Goal: Book appointment/travel/reservation

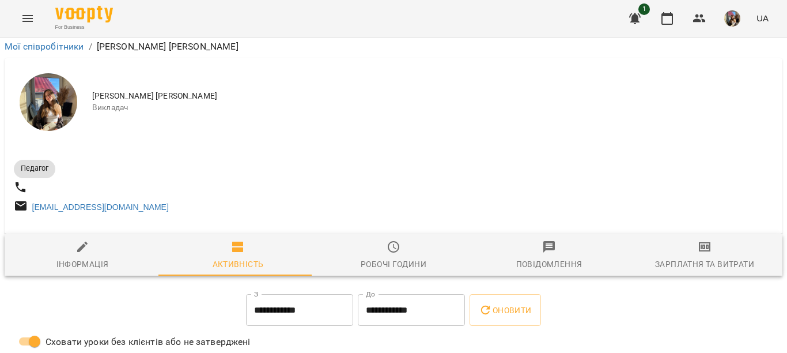
scroll to position [288, 0]
click at [670, 21] on icon "button" at bounding box center [667, 19] width 14 height 14
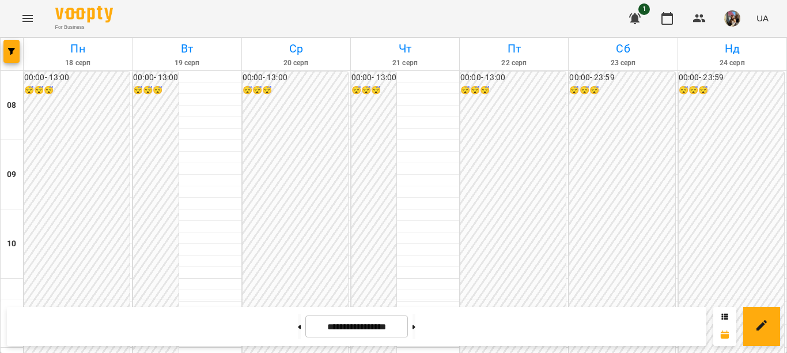
scroll to position [288, 0]
click at [415, 328] on button at bounding box center [413, 325] width 3 height 25
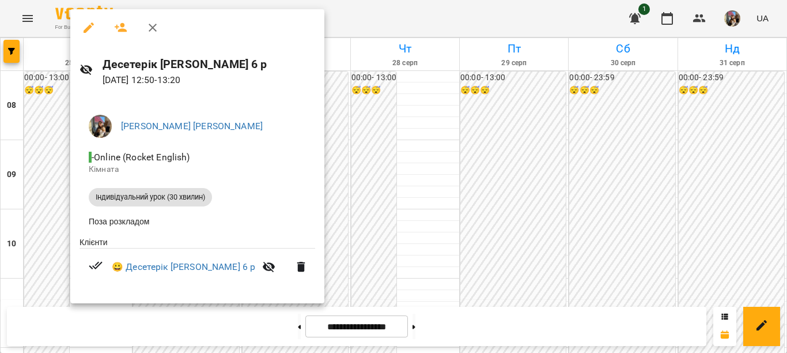
click at [338, 120] on div at bounding box center [393, 176] width 787 height 353
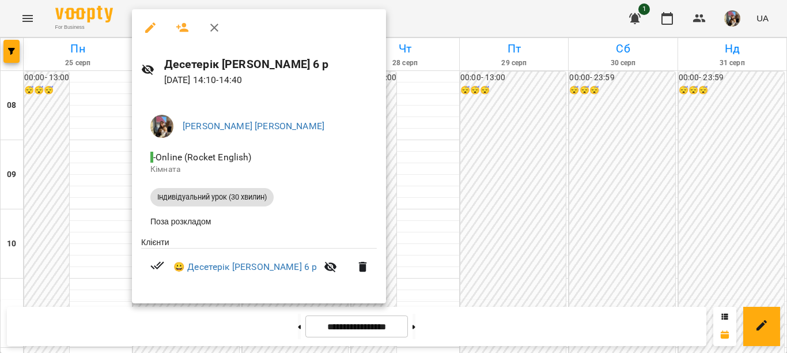
click at [380, 122] on div at bounding box center [393, 176] width 787 height 353
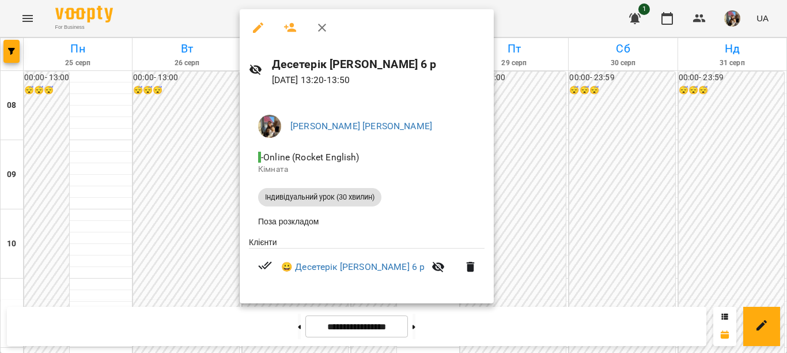
click at [532, 145] on div at bounding box center [393, 176] width 787 height 353
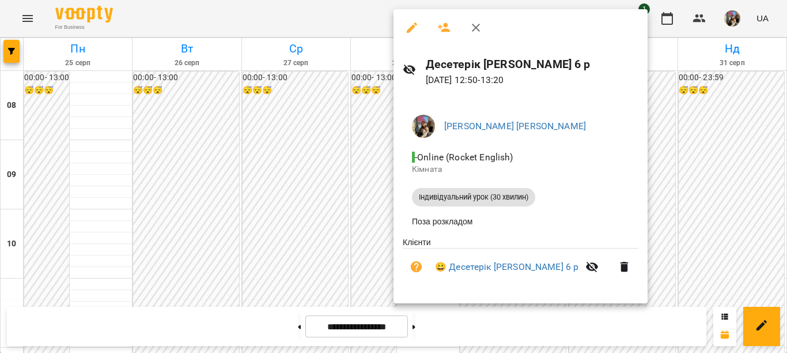
click at [645, 157] on div at bounding box center [393, 176] width 787 height 353
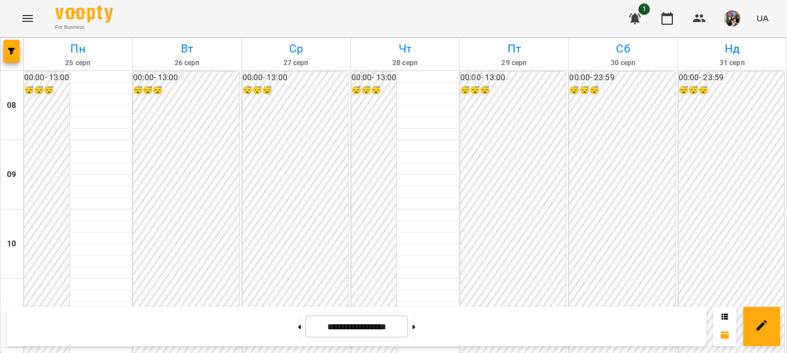
scroll to position [518, 0]
click at [298, 326] on button at bounding box center [299, 325] width 3 height 25
type input "**********"
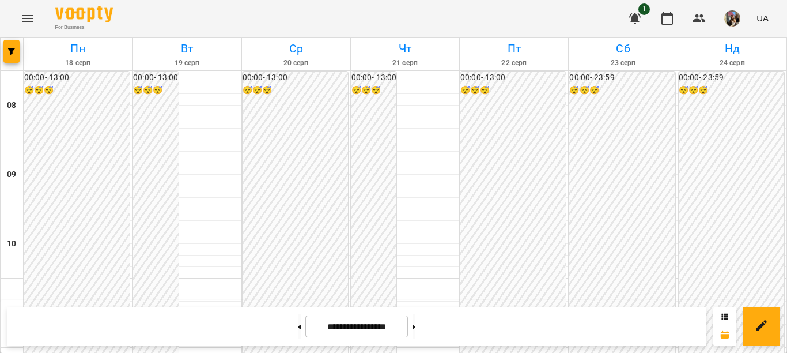
scroll to position [294, 0]
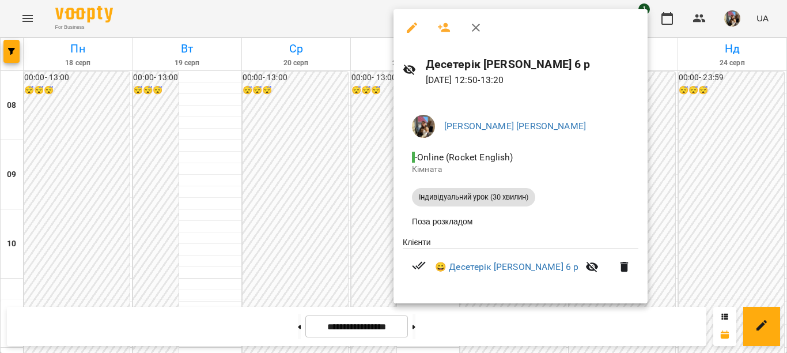
click at [369, 113] on div at bounding box center [393, 176] width 787 height 353
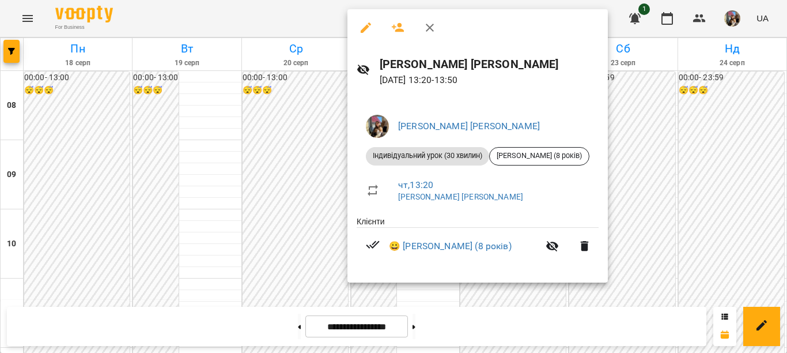
click at [312, 118] on div at bounding box center [393, 176] width 787 height 353
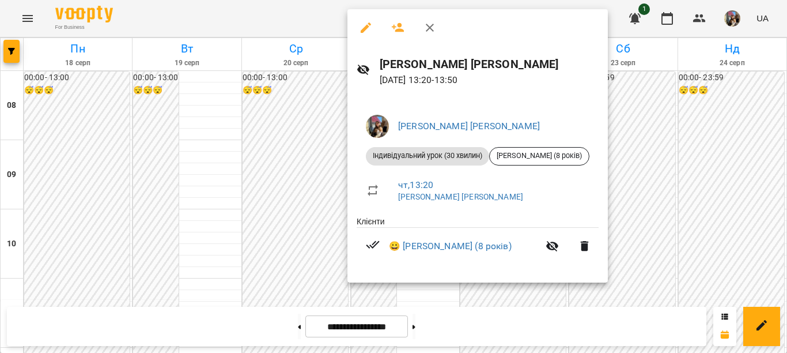
click at [300, 115] on div at bounding box center [393, 176] width 787 height 353
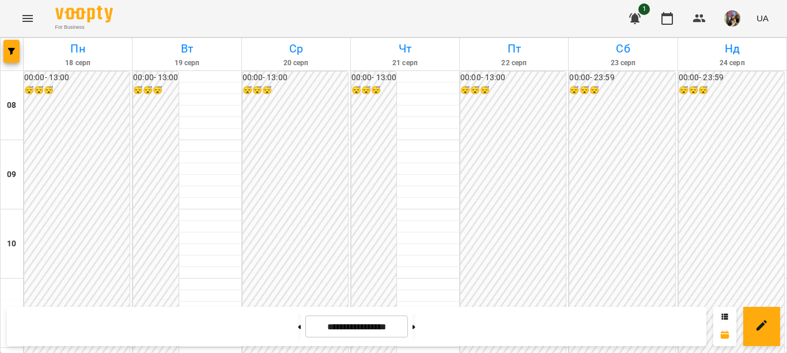
scroll to position [352, 0]
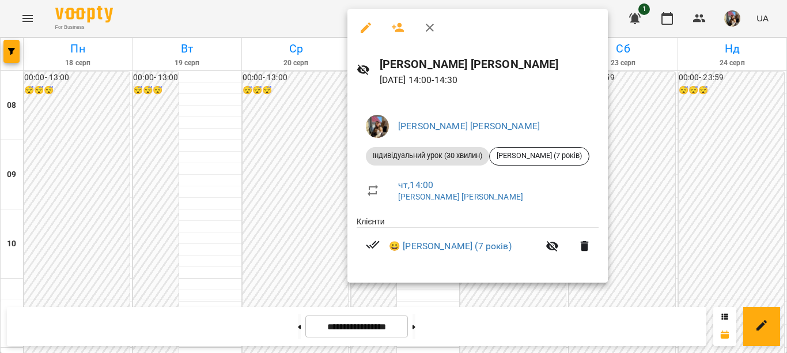
click at [661, 131] on div at bounding box center [393, 176] width 787 height 353
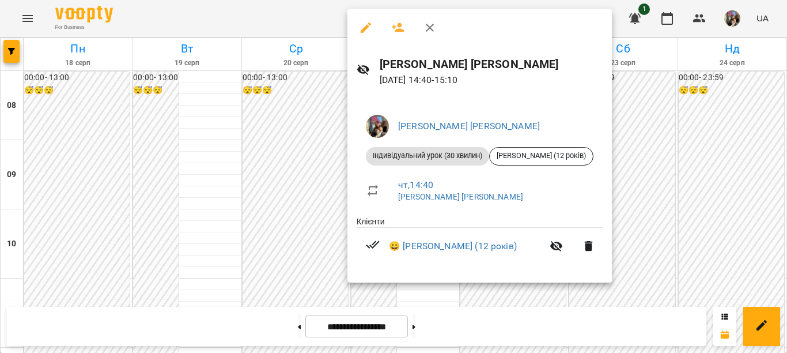
click at [634, 199] on div at bounding box center [393, 176] width 787 height 353
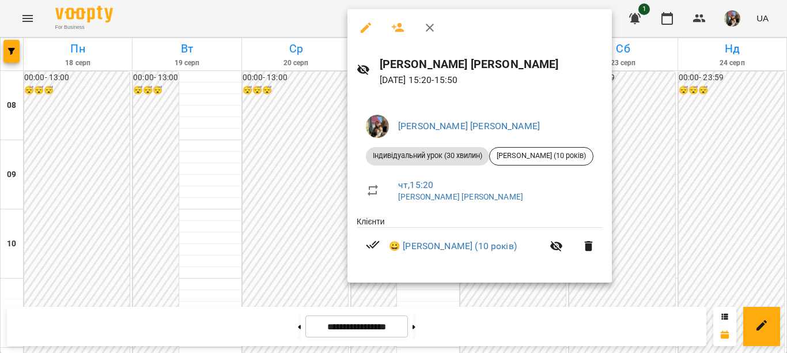
click at [625, 188] on div at bounding box center [393, 176] width 787 height 353
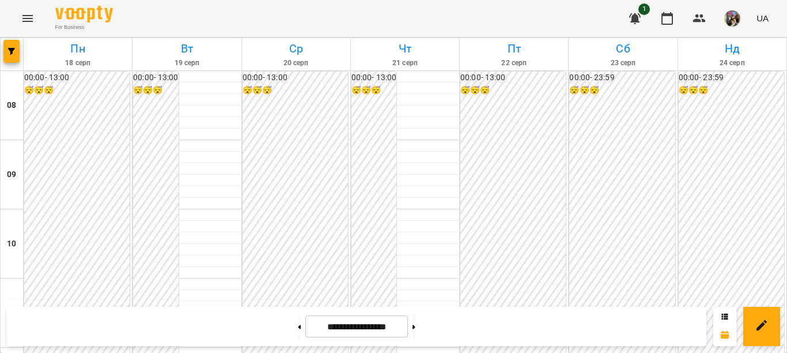
scroll to position [294, 0]
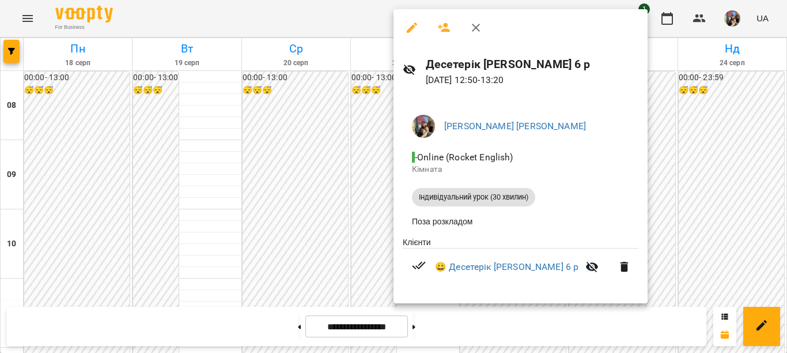
click at [299, 134] on div at bounding box center [393, 176] width 787 height 353
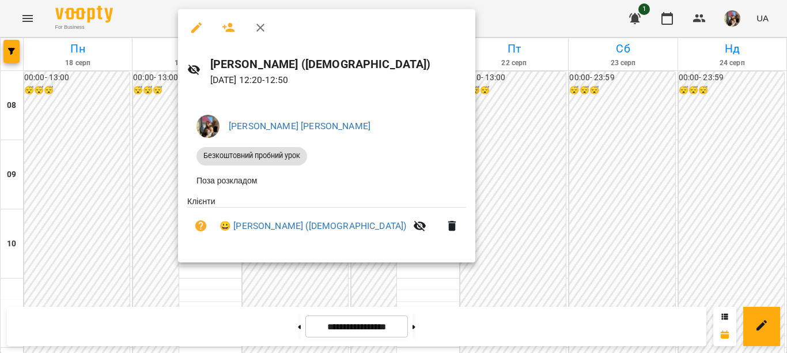
click at [158, 203] on div at bounding box center [393, 176] width 787 height 353
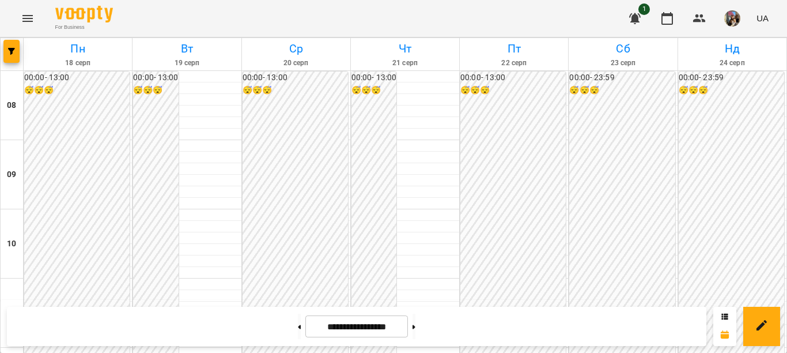
scroll to position [410, 0]
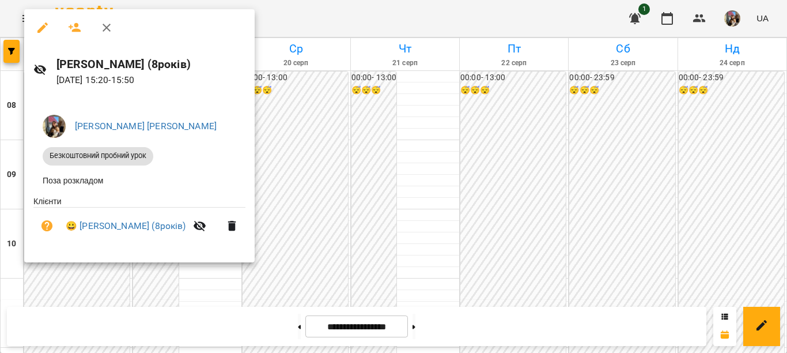
click at [539, 229] on div at bounding box center [393, 176] width 787 height 353
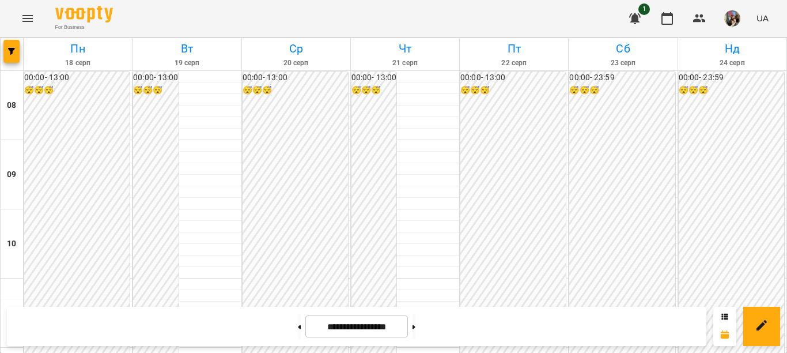
scroll to position [294, 0]
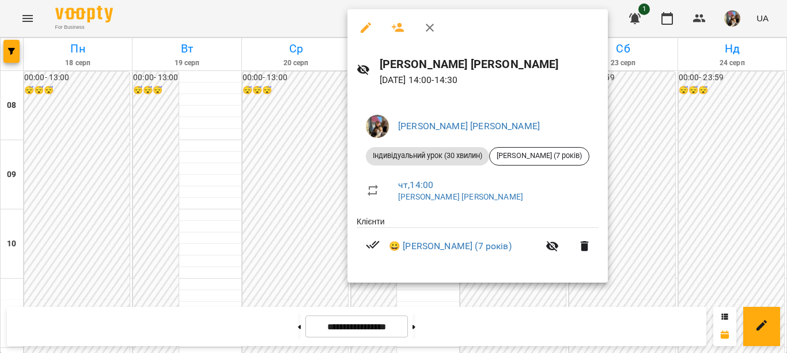
click at [648, 184] on div at bounding box center [393, 176] width 787 height 353
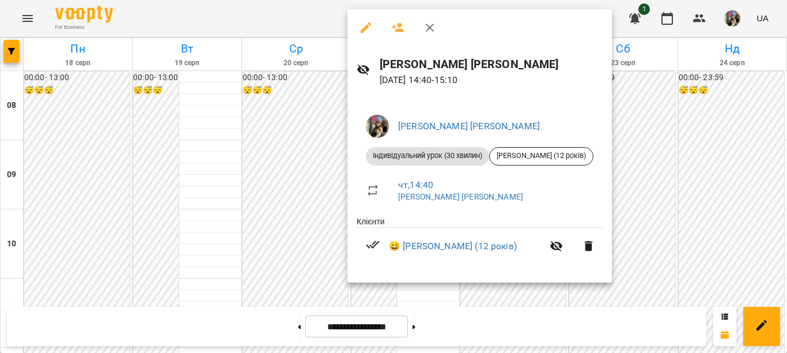
drag, startPoint x: 624, startPoint y: 215, endPoint x: 426, endPoint y: 274, distance: 206.5
click at [625, 215] on div at bounding box center [393, 176] width 787 height 353
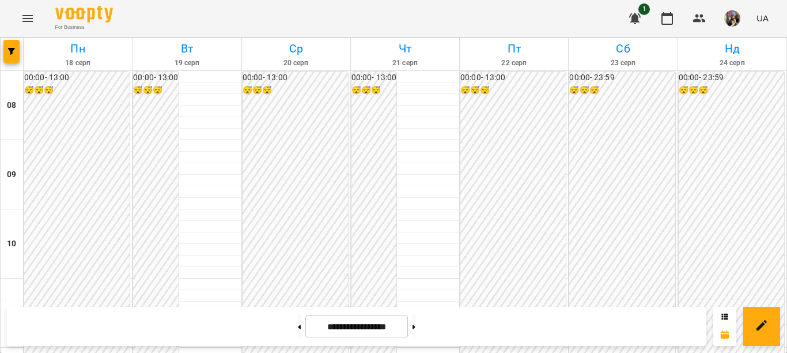
scroll to position [352, 0]
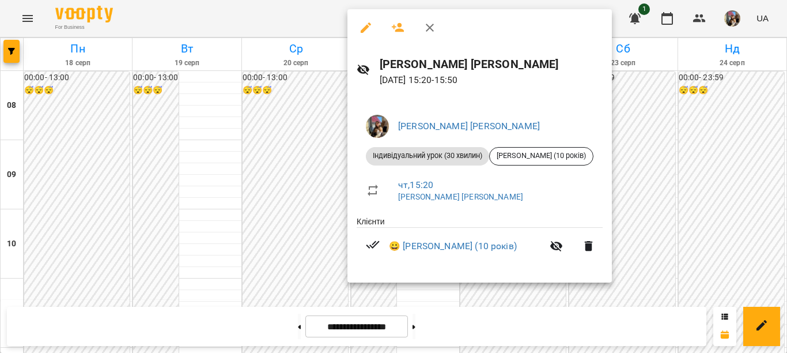
click at [630, 226] on div at bounding box center [393, 176] width 787 height 353
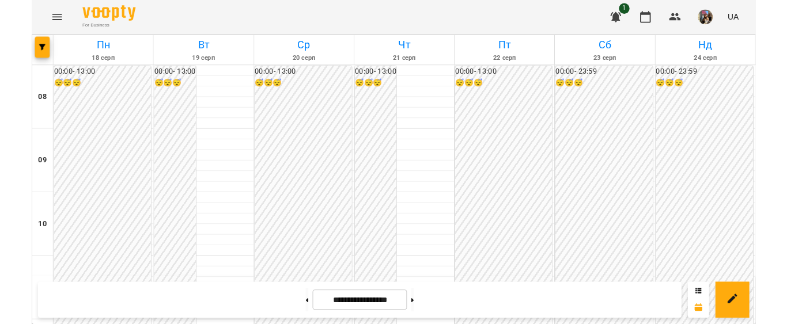
scroll to position [294, 0]
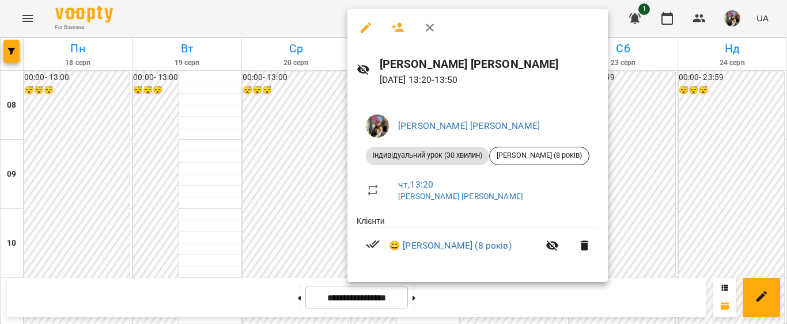
click at [320, 117] on div at bounding box center [393, 162] width 787 height 324
